Goal: Information Seeking & Learning: Learn about a topic

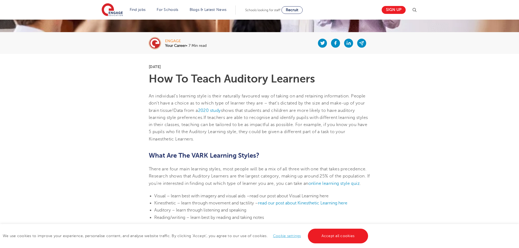
scroll to position [27, 0]
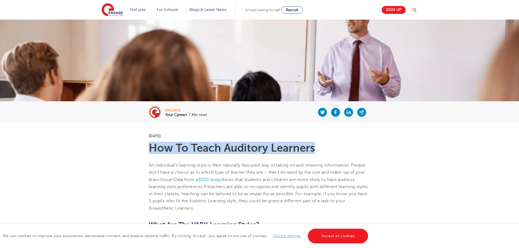
drag, startPoint x: 148, startPoint y: 150, endPoint x: 322, endPoint y: 148, distance: 174.1
copy h1 "How To Teach Auditory Learners"
